Goal: Task Accomplishment & Management: Use online tool/utility

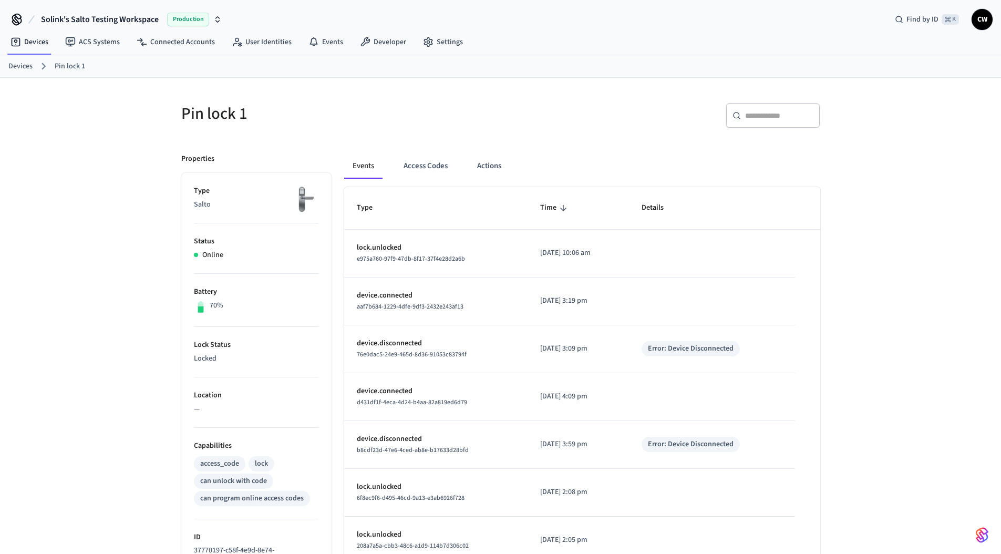
click at [82, 14] on span "Solink's Salto Testing Workspace" at bounding box center [100, 19] width 118 height 13
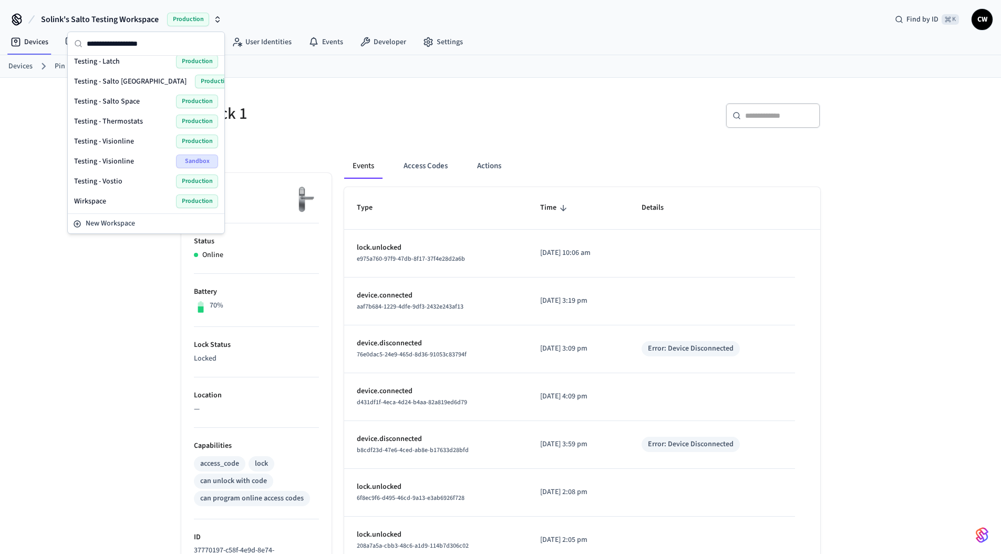
click at [132, 200] on div "Wirkspace Production" at bounding box center [146, 201] width 144 height 14
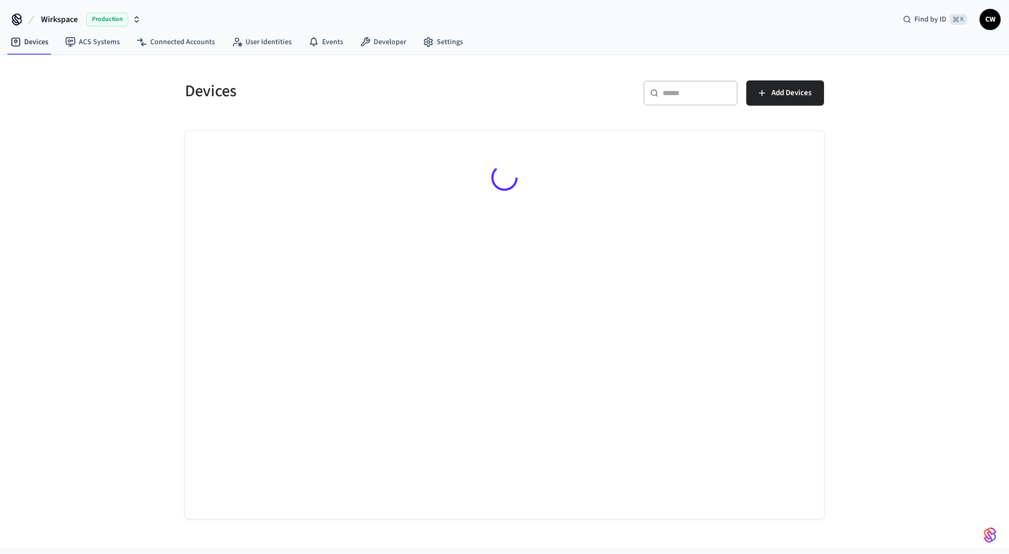
drag, startPoint x: 130, startPoint y: 245, endPoint x: 200, endPoint y: 186, distance: 91.7
click at [130, 245] on div "Devices ​ ​ Add Devices" at bounding box center [504, 301] width 1009 height 493
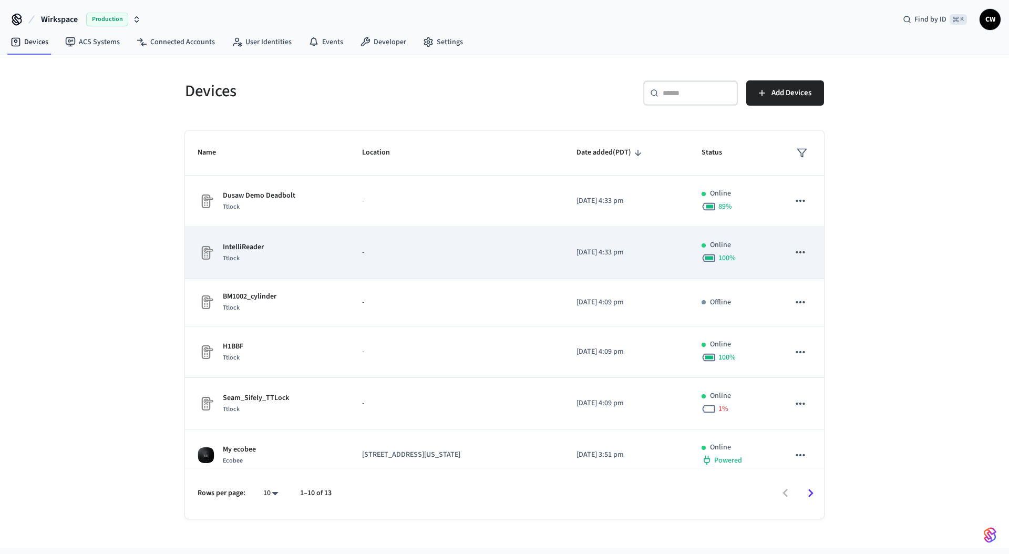
click at [300, 256] on div "IntelliReader Ttlock" at bounding box center [267, 253] width 139 height 22
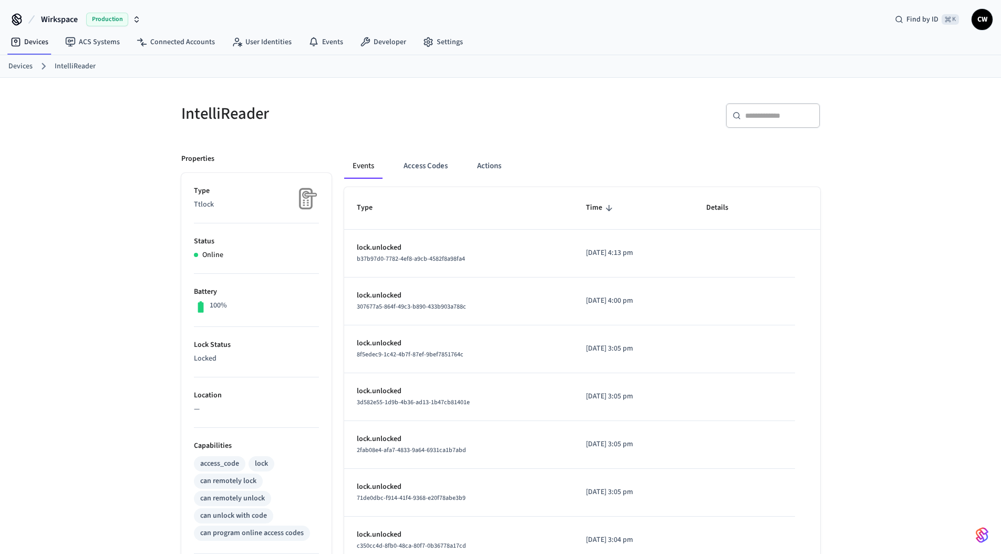
click at [60, 246] on div "IntelliReader ​ ​ Properties Type Ttlock Status Online Battery 100% Lock Status…" at bounding box center [500, 423] width 1001 height 690
click at [490, 163] on button "Actions" at bounding box center [489, 165] width 41 height 25
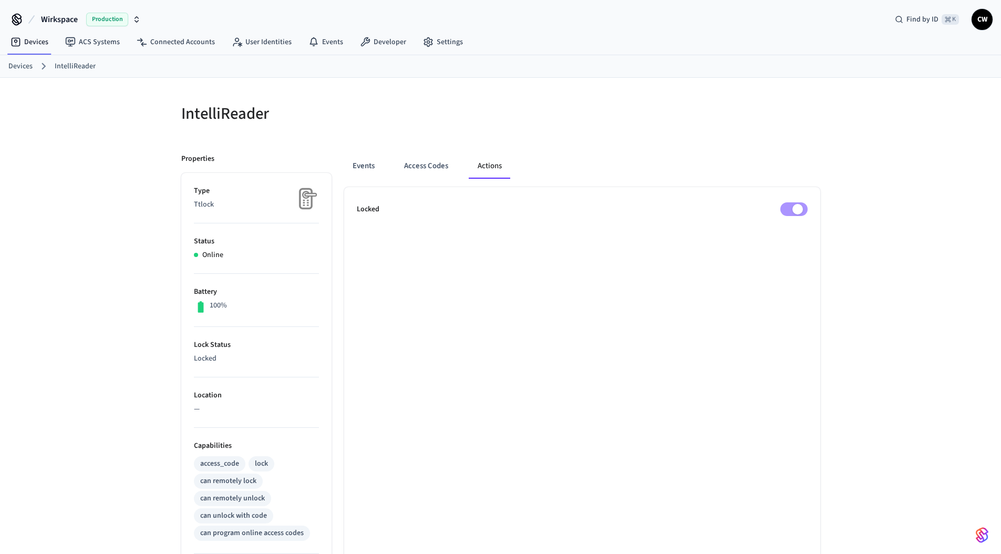
click at [655, 120] on div at bounding box center [663, 120] width 313 height 34
click at [380, 115] on h5 "IntelliReader" at bounding box center [337, 114] width 313 height 22
